Goal: Information Seeking & Learning: Compare options

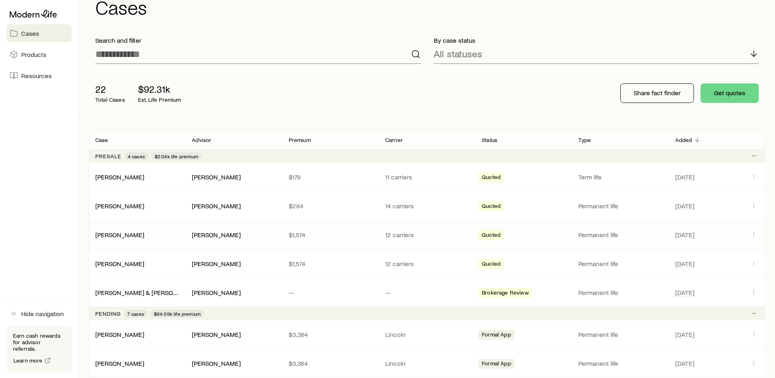
scroll to position [42, 0]
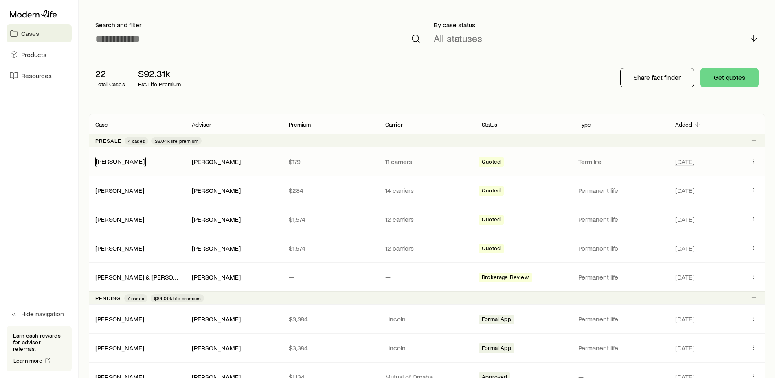
click at [125, 162] on link "[PERSON_NAME]" at bounding box center [120, 161] width 49 height 8
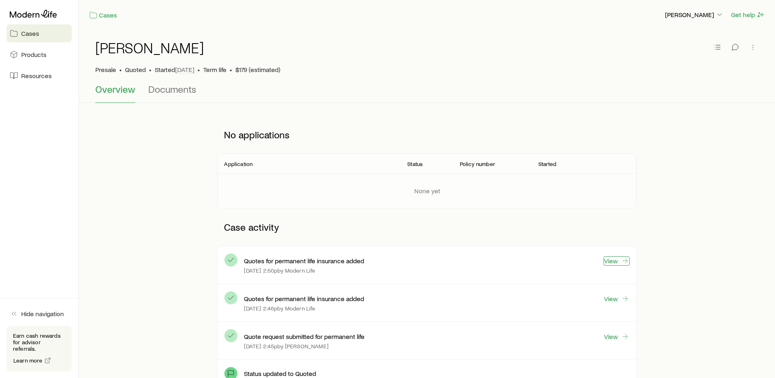
click at [614, 265] on link "View" at bounding box center [617, 261] width 26 height 9
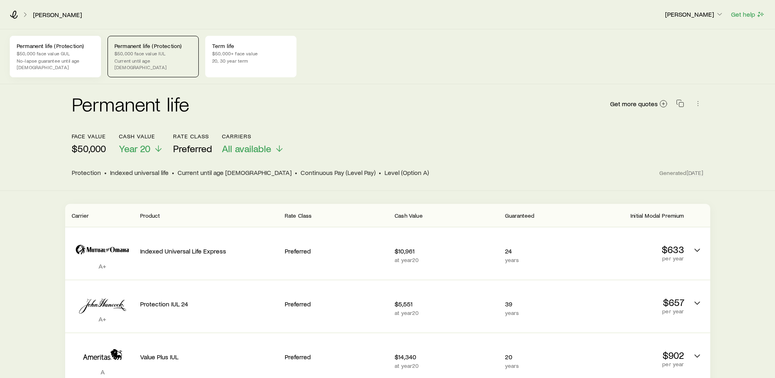
click at [49, 49] on p "Permanent life (Protection)" at bounding box center [55, 46] width 77 height 7
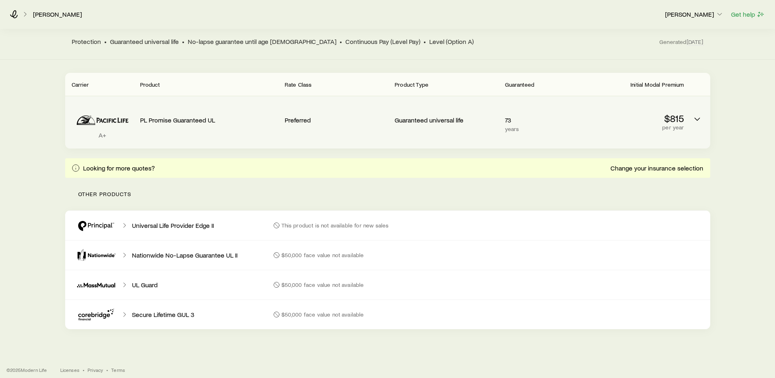
scroll to position [7, 0]
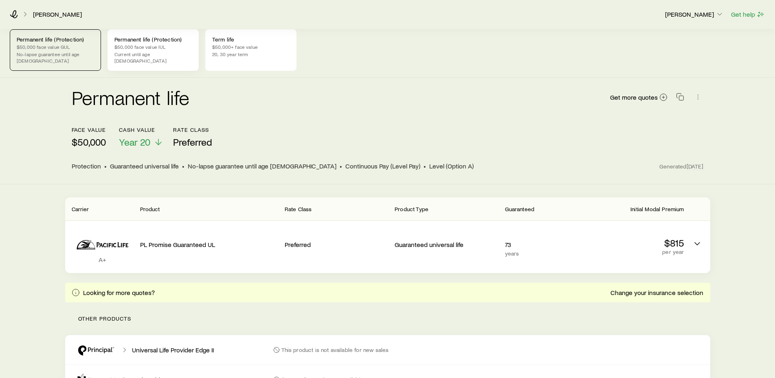
click at [137, 42] on p "Permanent life (Protection)" at bounding box center [152, 39] width 77 height 7
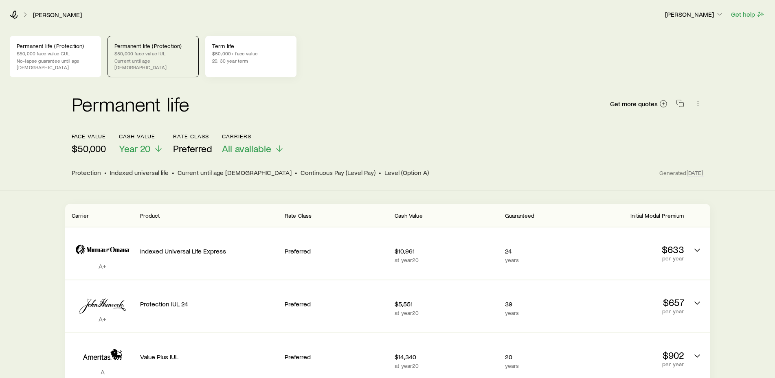
click at [244, 58] on p "20, 30 year term" at bounding box center [250, 60] width 77 height 7
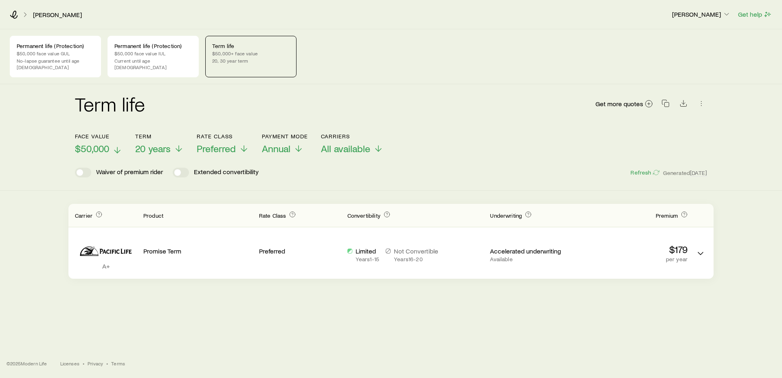
click at [117, 147] on line at bounding box center [117, 150] width 0 height 6
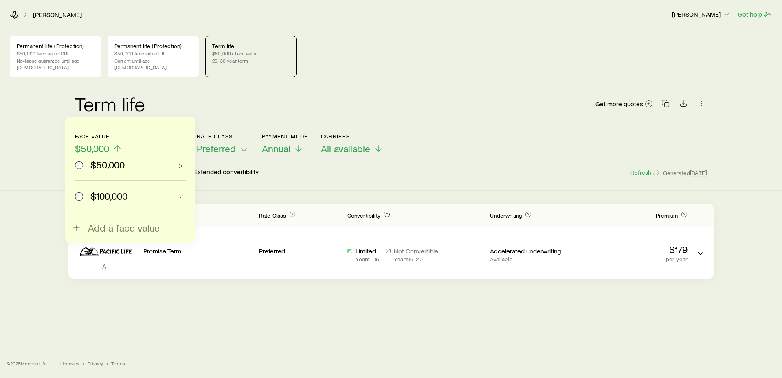
click at [118, 198] on span "$100,000" at bounding box center [108, 196] width 37 height 11
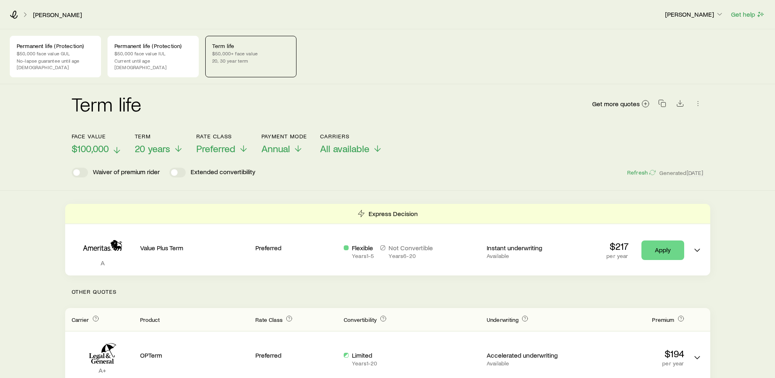
click at [178, 94] on div "Term life Get more quotes" at bounding box center [388, 108] width 632 height 29
click at [696, 99] on icon "button" at bounding box center [698, 103] width 8 height 8
click at [718, 102] on div "Term life Get more quotes Face value $100,000 Term 20 years Rate Class Preferre…" at bounding box center [387, 137] width 775 height 107
click at [663, 99] on icon "button" at bounding box center [662, 103] width 8 height 8
click at [152, 54] on p "$50,000 face value IUL" at bounding box center [152, 53] width 77 height 7
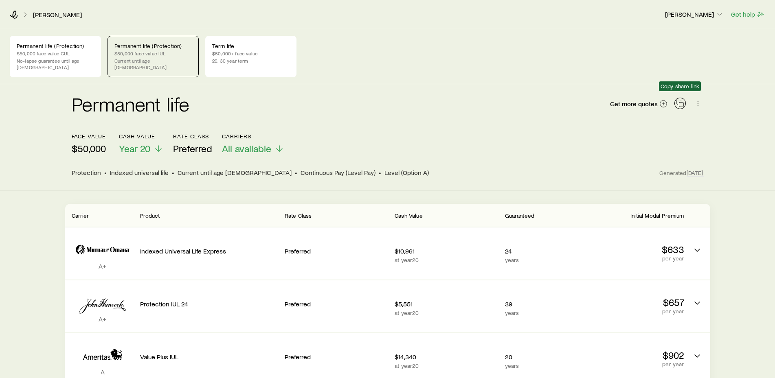
click at [679, 99] on icon "button" at bounding box center [680, 103] width 8 height 8
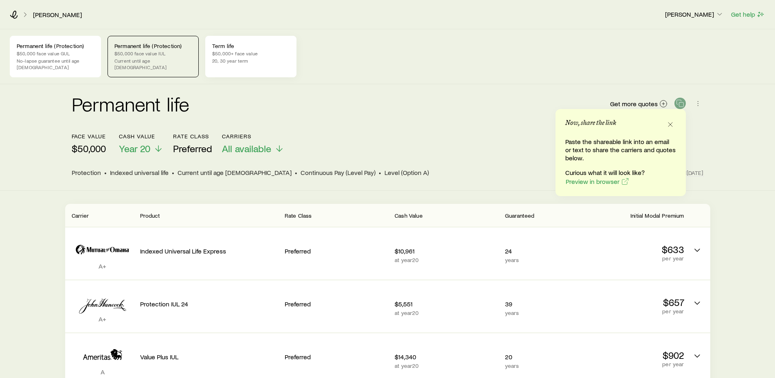
click at [244, 50] on p "$50,000+ face value" at bounding box center [250, 53] width 77 height 7
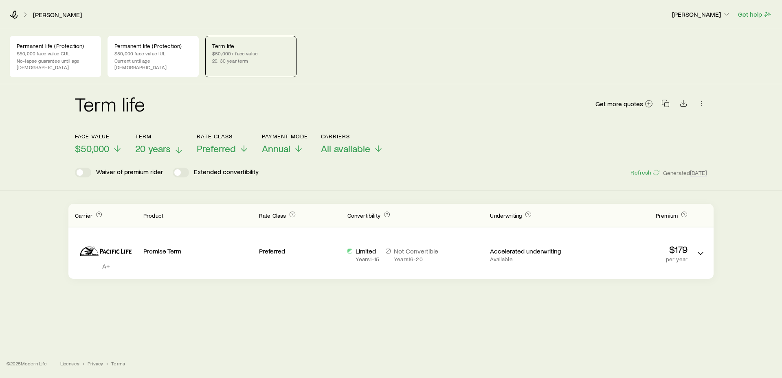
click at [178, 145] on icon at bounding box center [179, 150] width 10 height 10
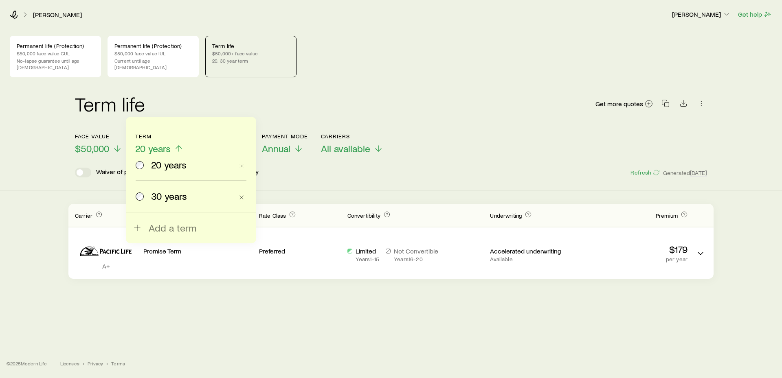
click at [161, 199] on span "30 years" at bounding box center [169, 196] width 36 height 11
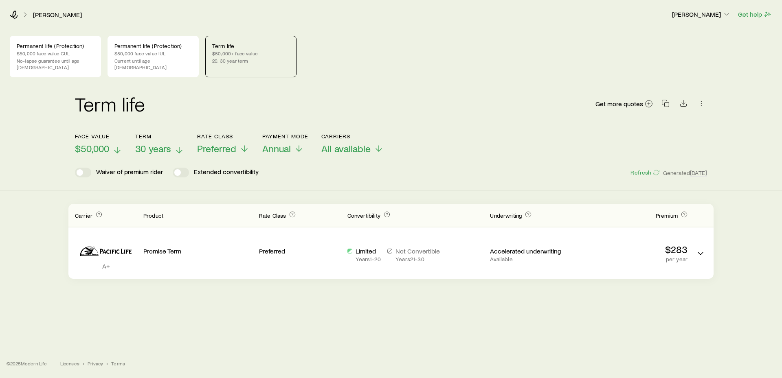
click at [119, 145] on icon at bounding box center [117, 150] width 10 height 10
click at [446, 143] on div "Face value $50,000 Term 30 years Rate Class Preferred Payment Mode Annual Carri…" at bounding box center [391, 138] width 632 height 31
click at [143, 52] on p "$50,000 face value IUL" at bounding box center [152, 53] width 77 height 7
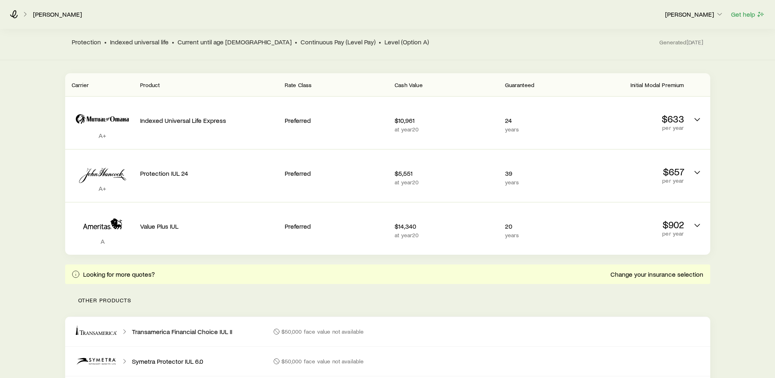
scroll to position [42, 0]
